Goal: Book appointment/travel/reservation

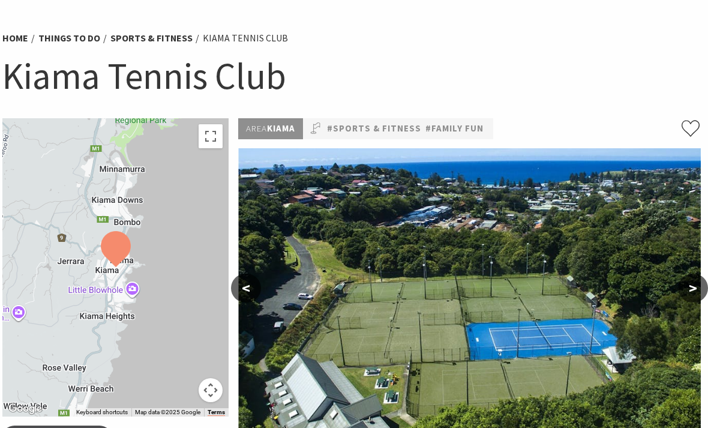
scroll to position [0, 2]
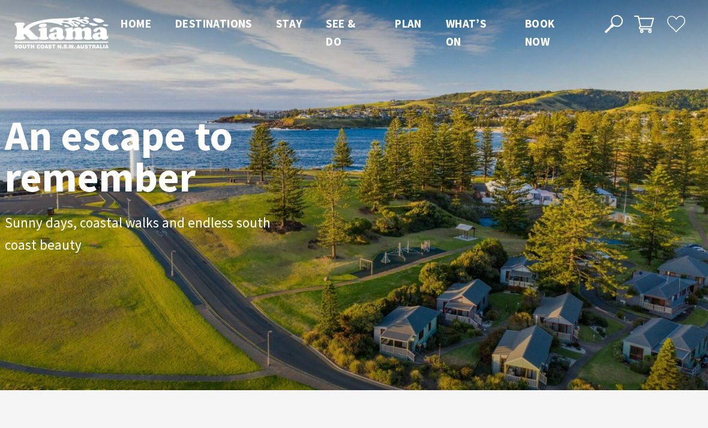
scroll to position [199, 699]
click at [534, 31] on link "Book now" at bounding box center [540, 33] width 30 height 34
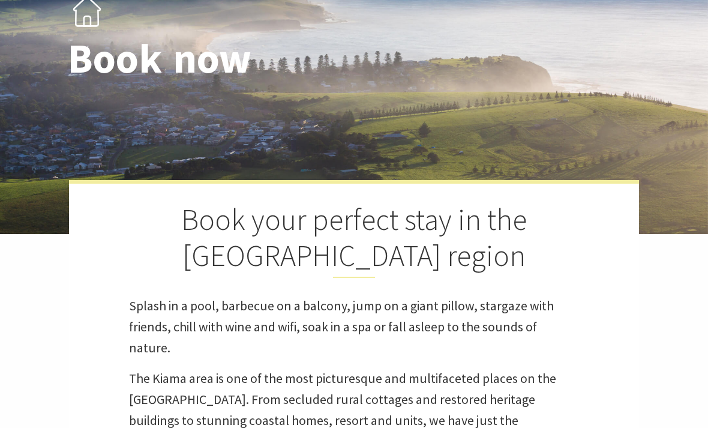
select select "3"
select select "2"
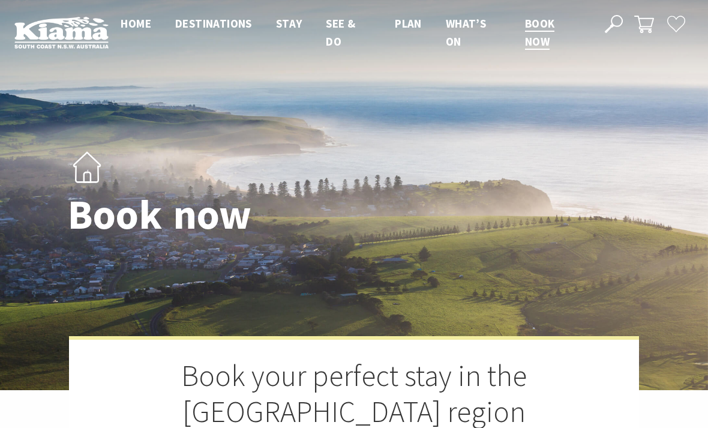
click at [613, 15] on icon at bounding box center [614, 24] width 18 height 18
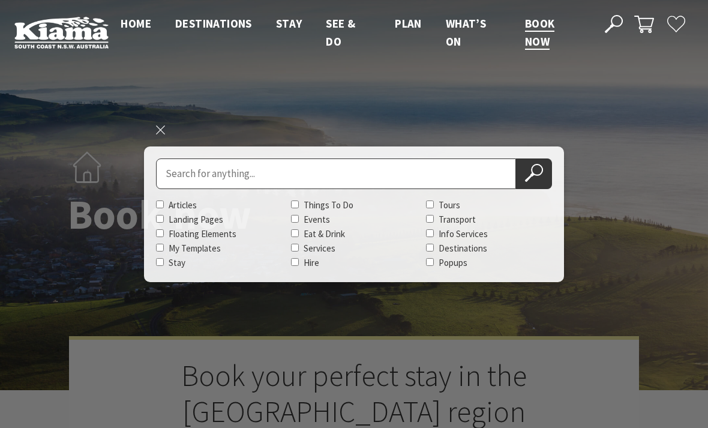
select select "3"
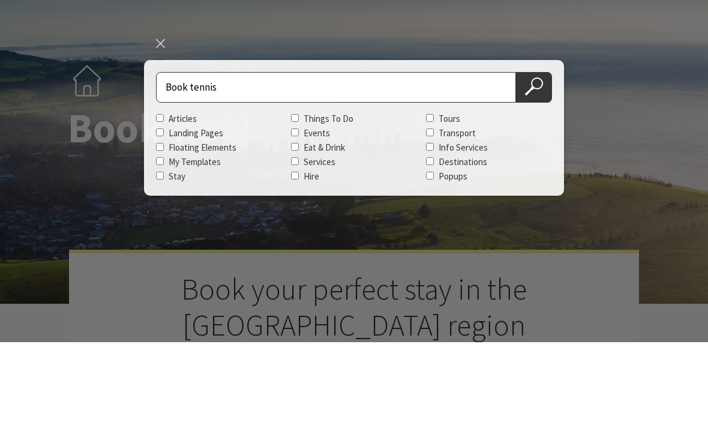
type input "Book tennis"
click at [534, 158] on button "Search Now" at bounding box center [534, 173] width 36 height 31
